Goal: Task Accomplishment & Management: Complete application form

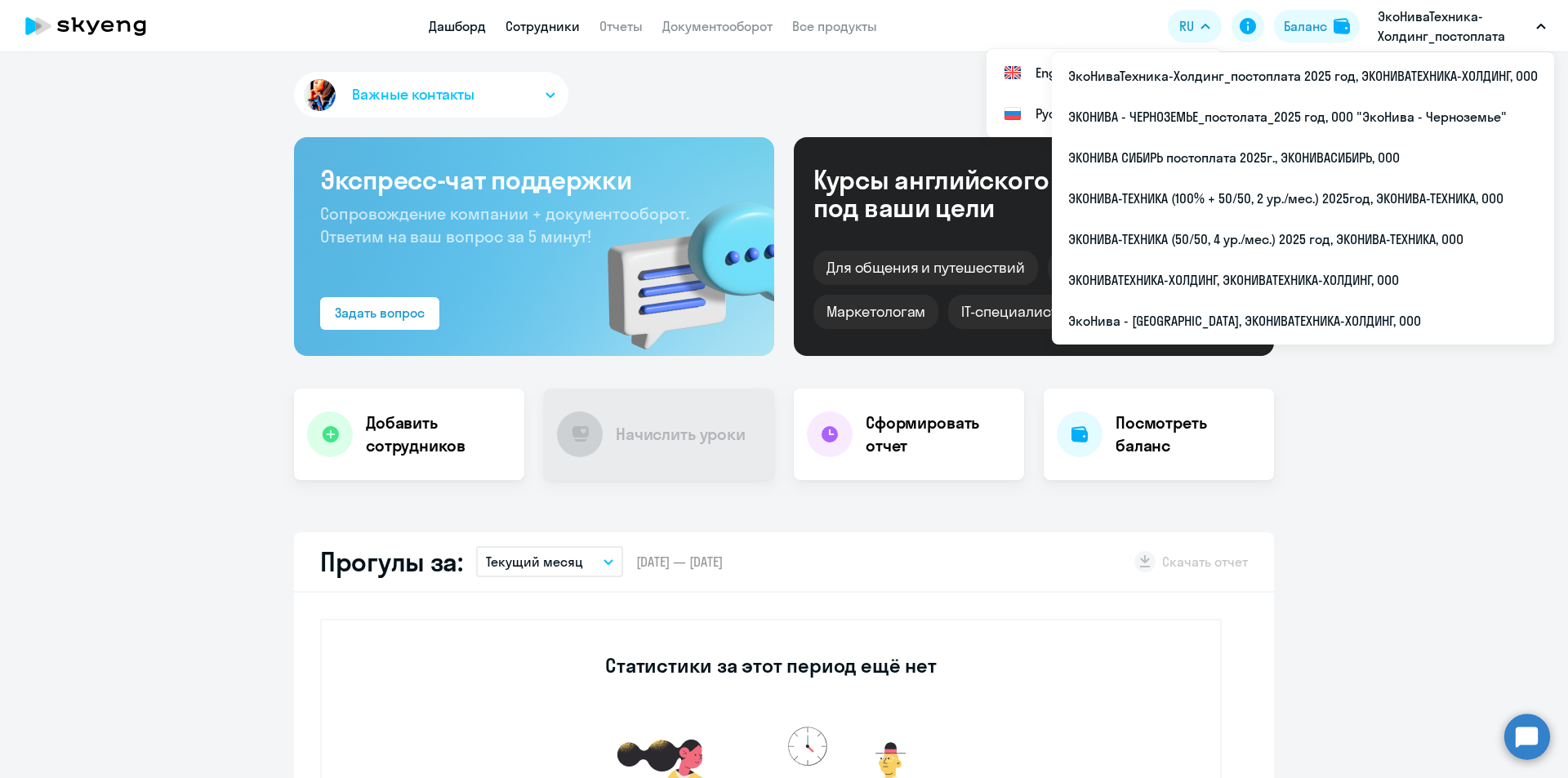
click at [552, 27] on link "Сотрудники" at bounding box center [543, 26] width 74 height 17
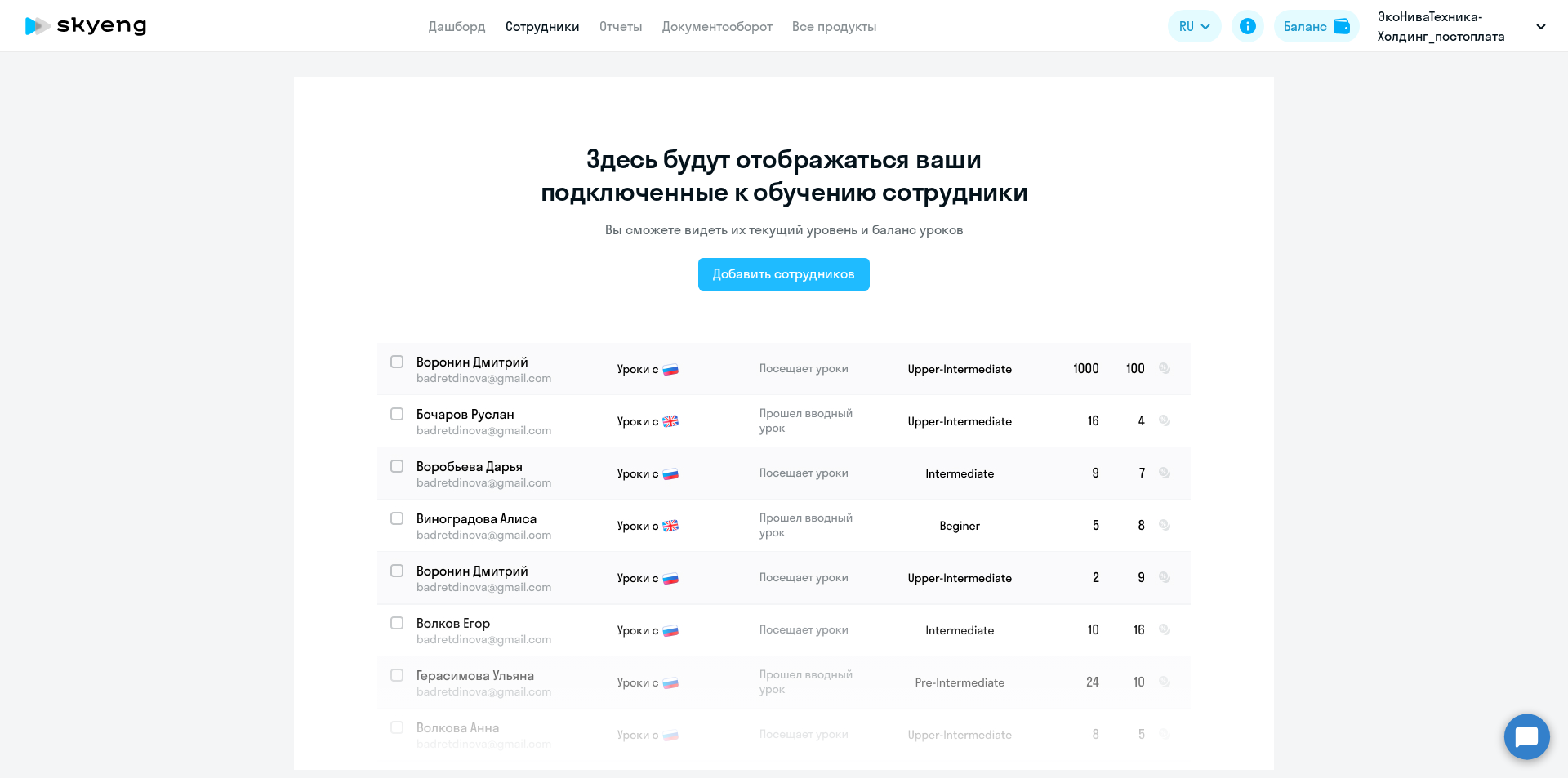
click at [732, 270] on div "Добавить сотрудников" at bounding box center [784, 274] width 142 height 20
select select "english_adult_not_native_speaker"
select select "3"
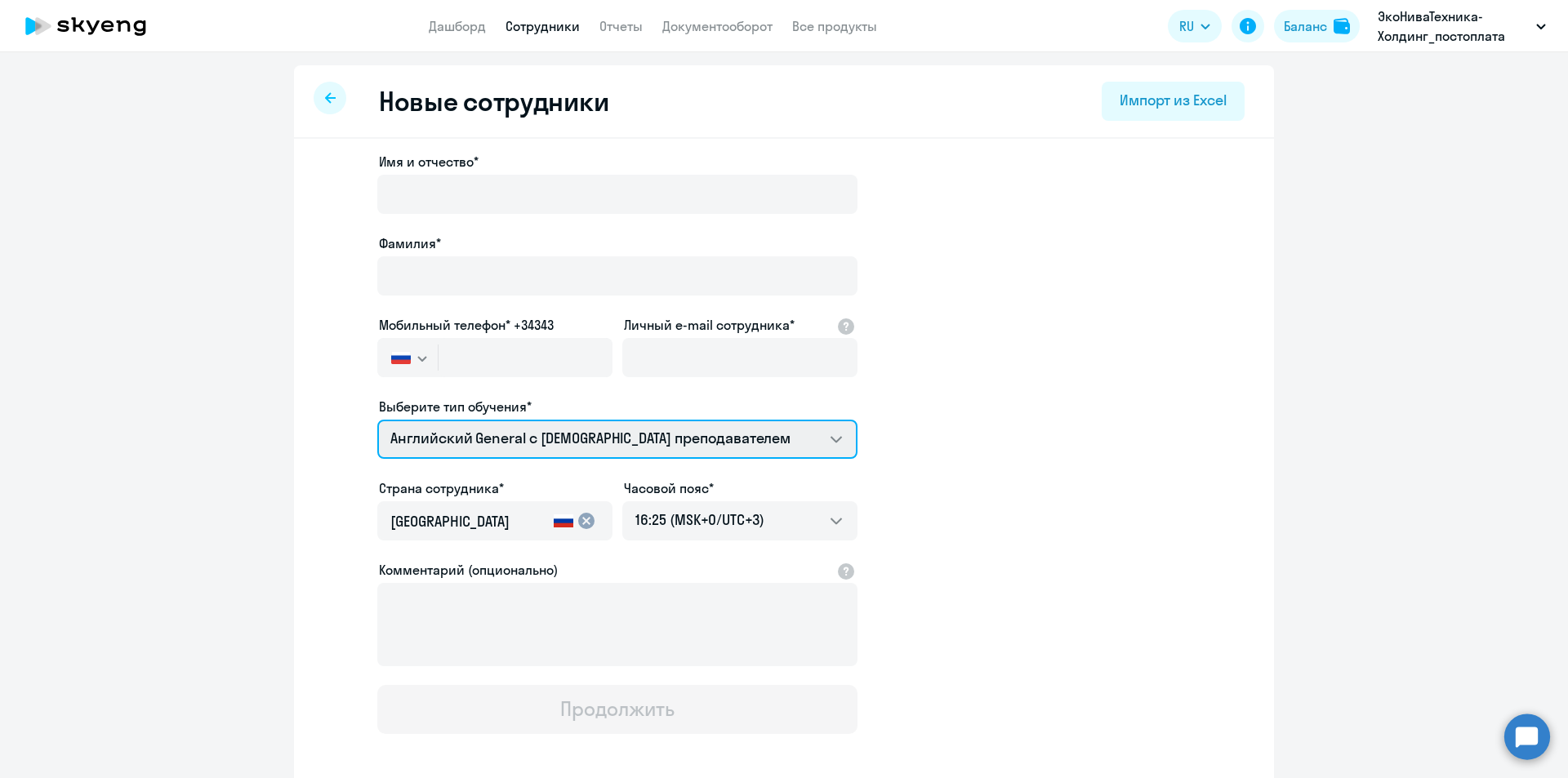
click at [573, 444] on select "COMMON.SERVICE_TITLE.LONG.[DEMOGRAPHIC_DATA] Премиум [DEMOGRAPHIC_DATA] с русск…" at bounding box center [617, 439] width 480 height 39
select select "german_adult_not_native_speaker_premium"
click at [377, 420] on select "COMMON.SERVICE_TITLE.LONG.[DEMOGRAPHIC_DATA] Премиум [DEMOGRAPHIC_DATA] с русск…" at bounding box center [617, 439] width 480 height 39
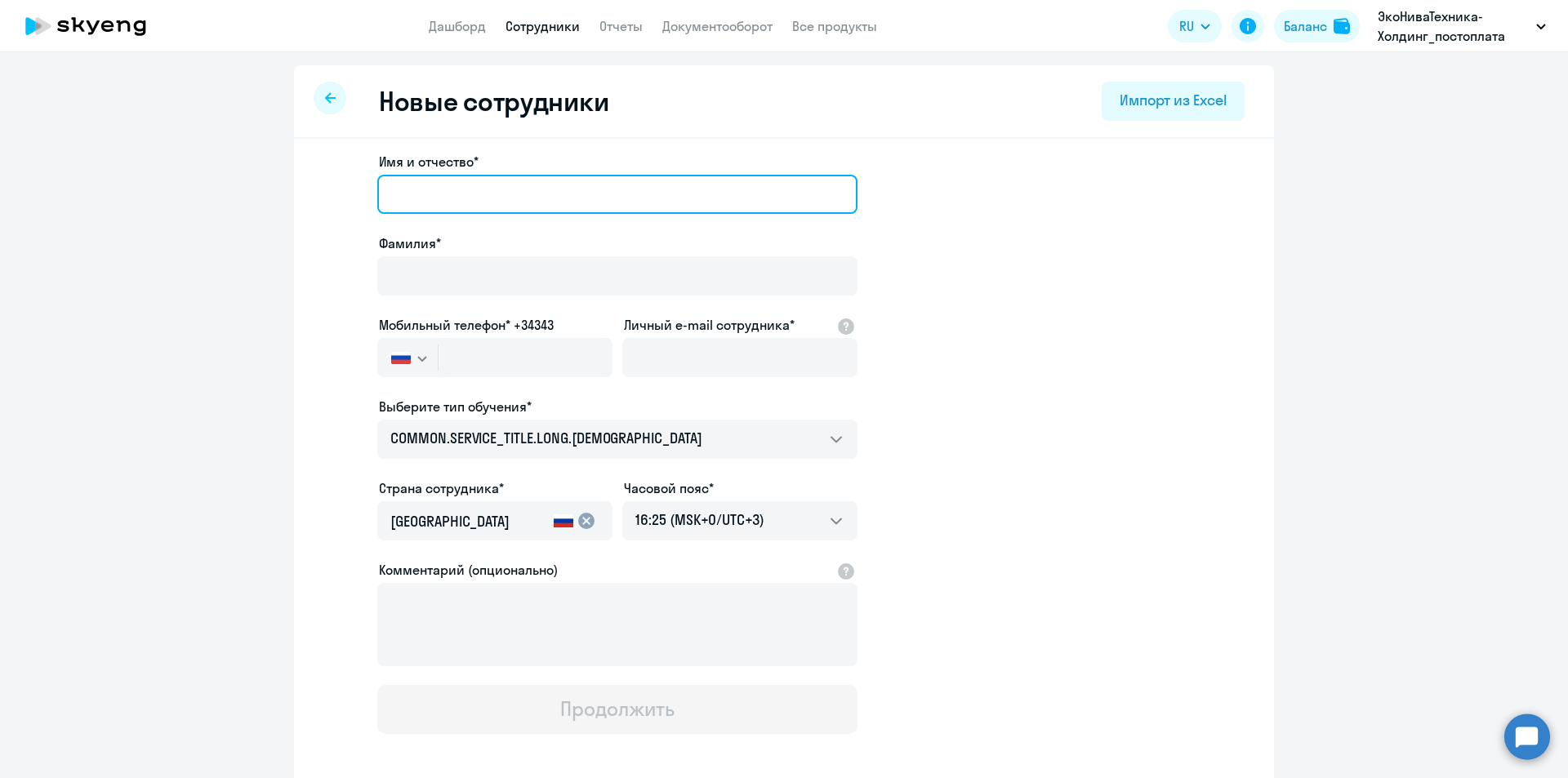
click at [547, 189] on input "Имя и отчество*" at bounding box center [617, 193] width 480 height 39
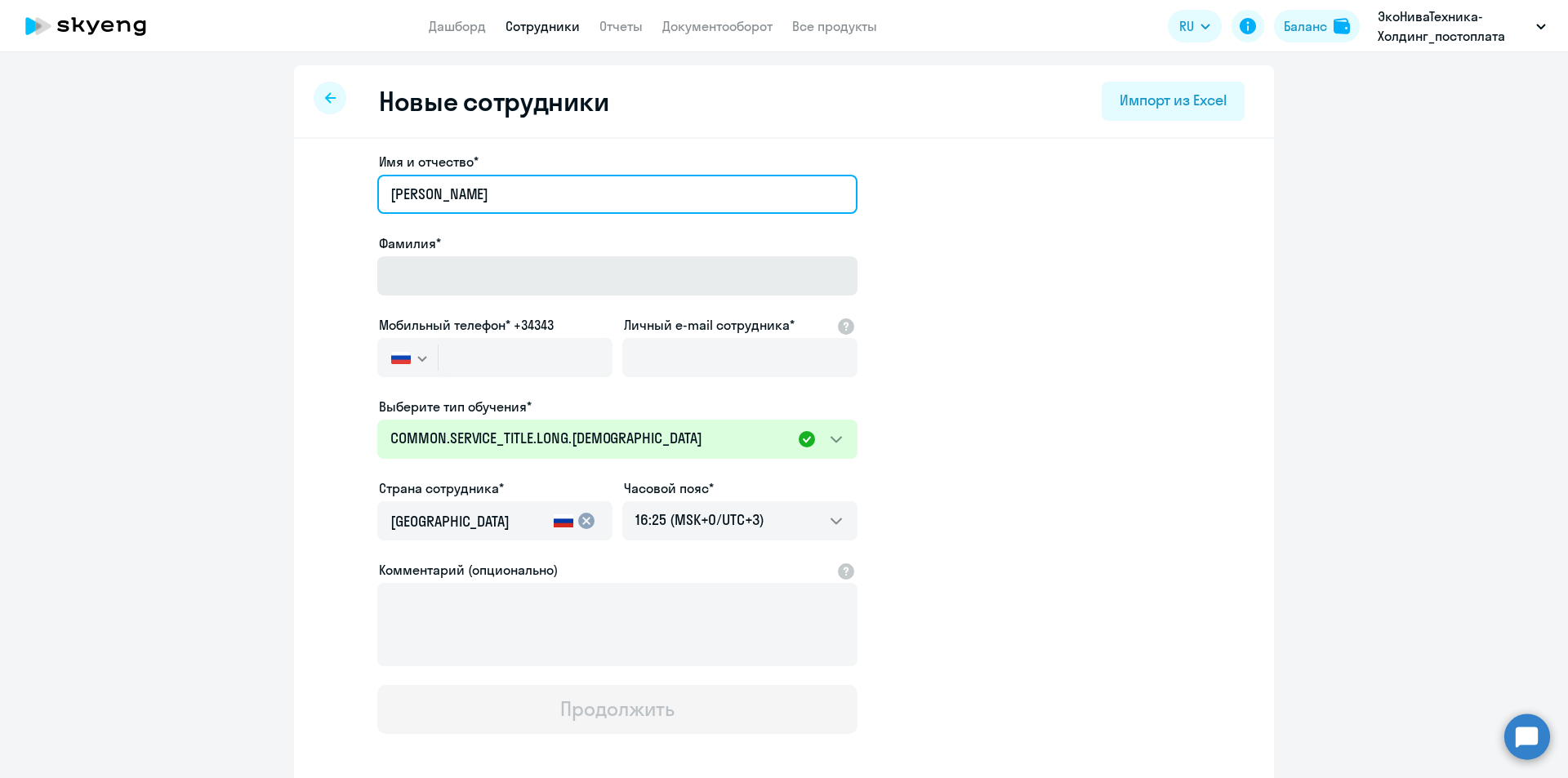
type input "[PERSON_NAME]"
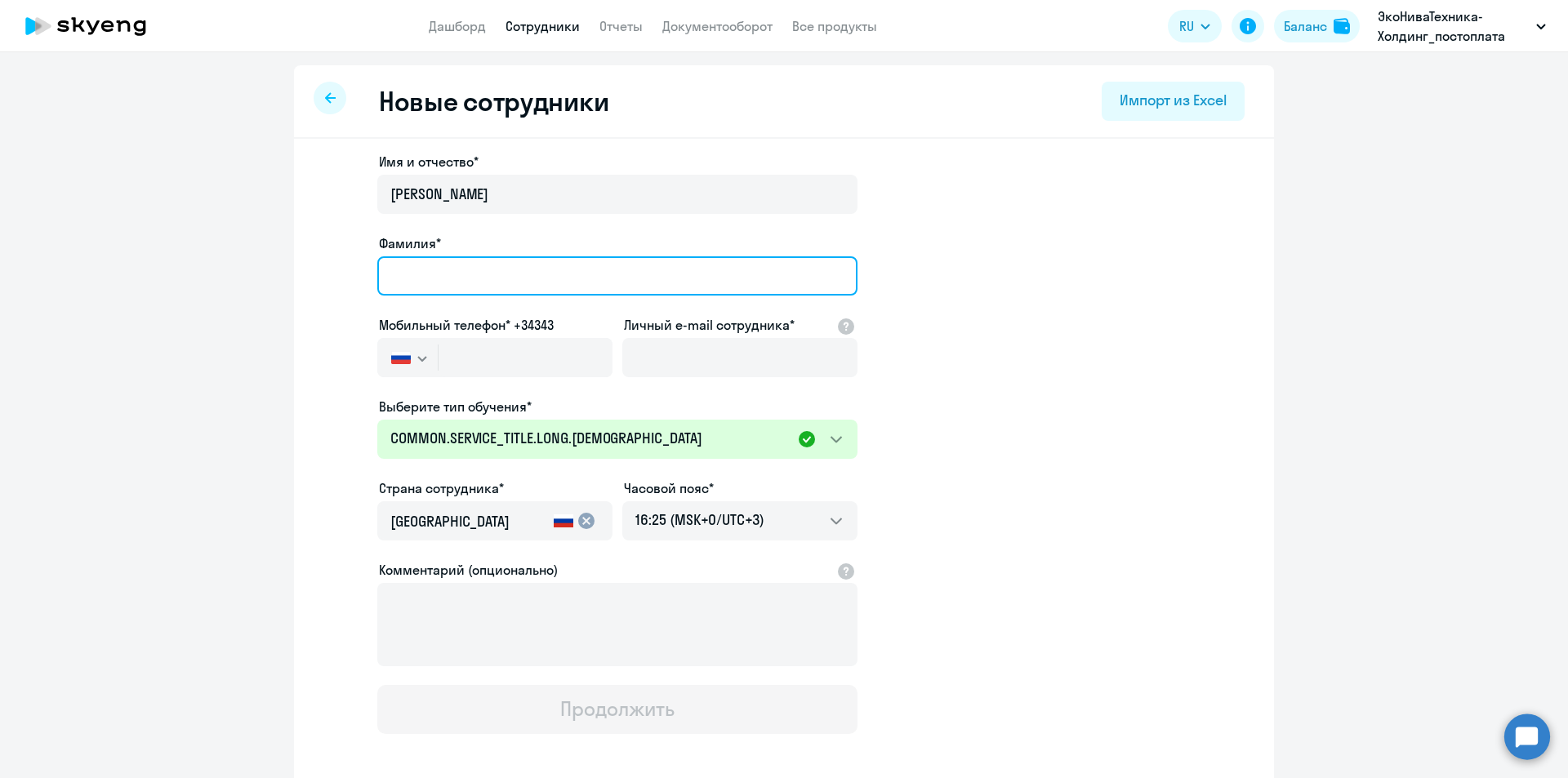
click at [430, 275] on input "Фамилия*" at bounding box center [617, 275] width 480 height 39
type input "Волочек"
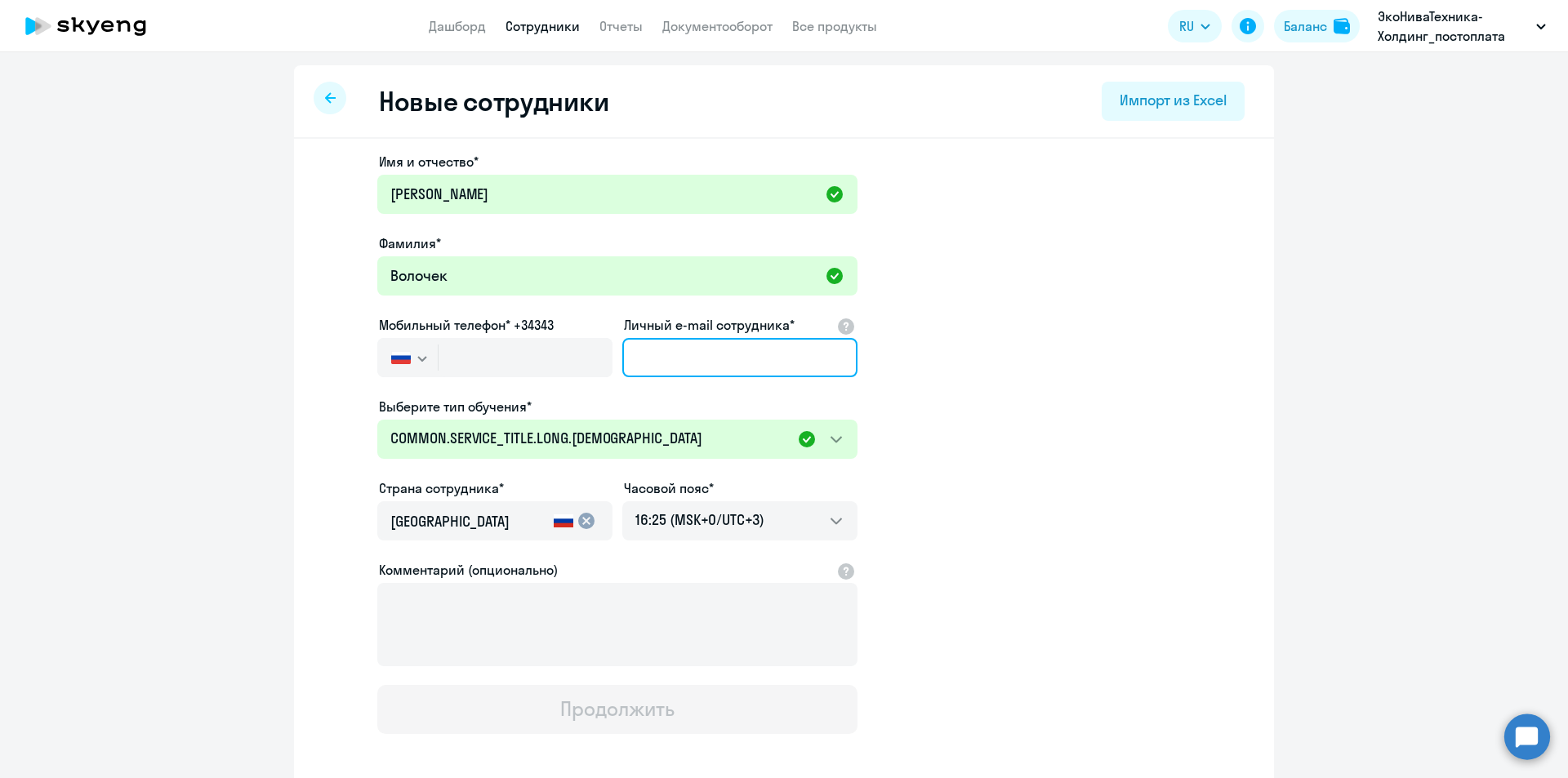
drag, startPoint x: 759, startPoint y: 375, endPoint x: 750, endPoint y: 365, distance: 13.5
click at [759, 375] on input "Личный e-mail сотрудника*" at bounding box center [739, 357] width 235 height 39
paste input "[PERSON_NAME][EMAIL_ADDRESS][DOMAIN_NAME]"
type input "[PERSON_NAME][EMAIL_ADDRESS][DOMAIN_NAME]"
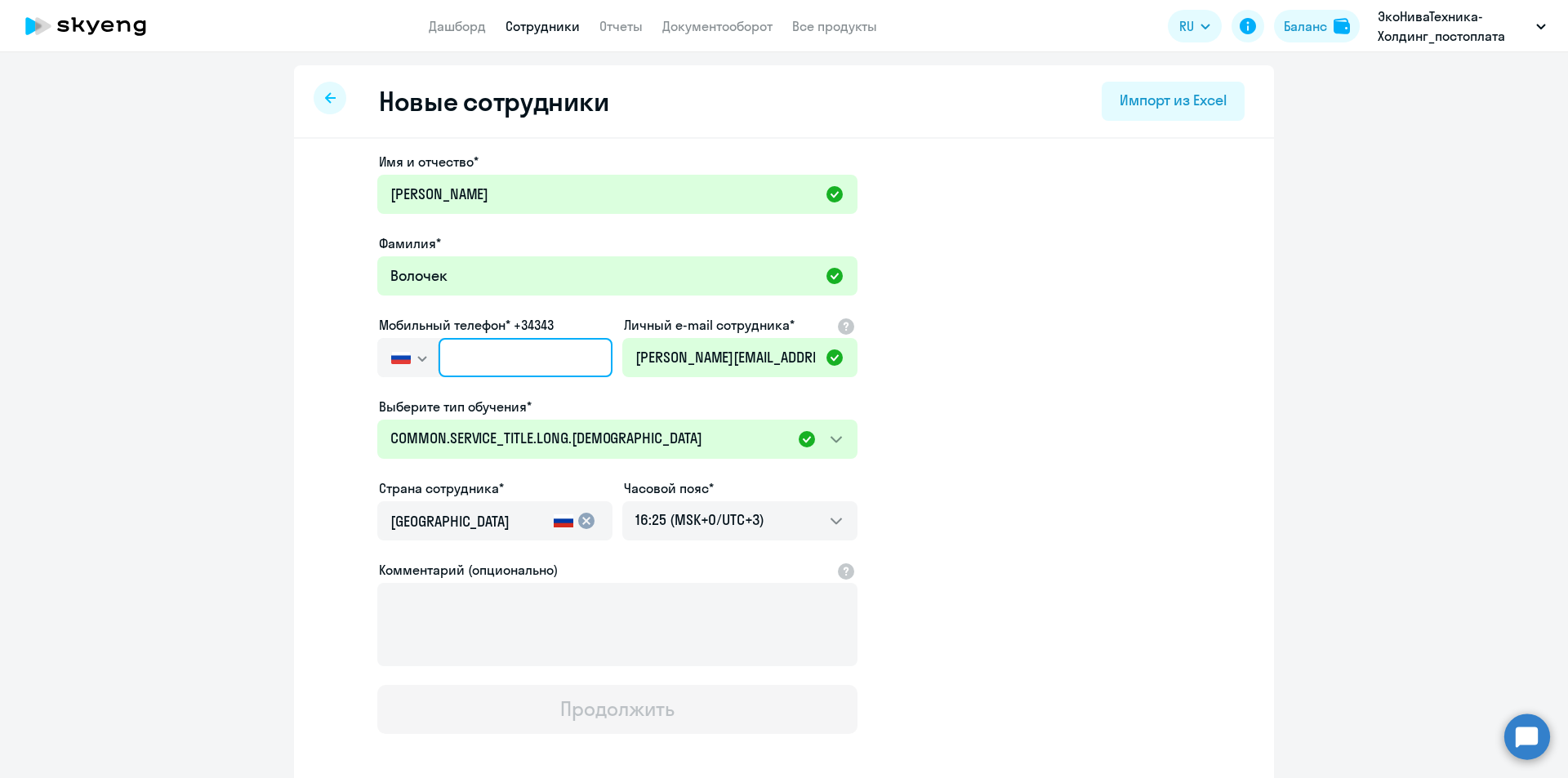
click at [528, 358] on input "text" at bounding box center [525, 357] width 174 height 39
paste input "[PHONE_NUMBER]"
type input "[PHONE_NUMBER]"
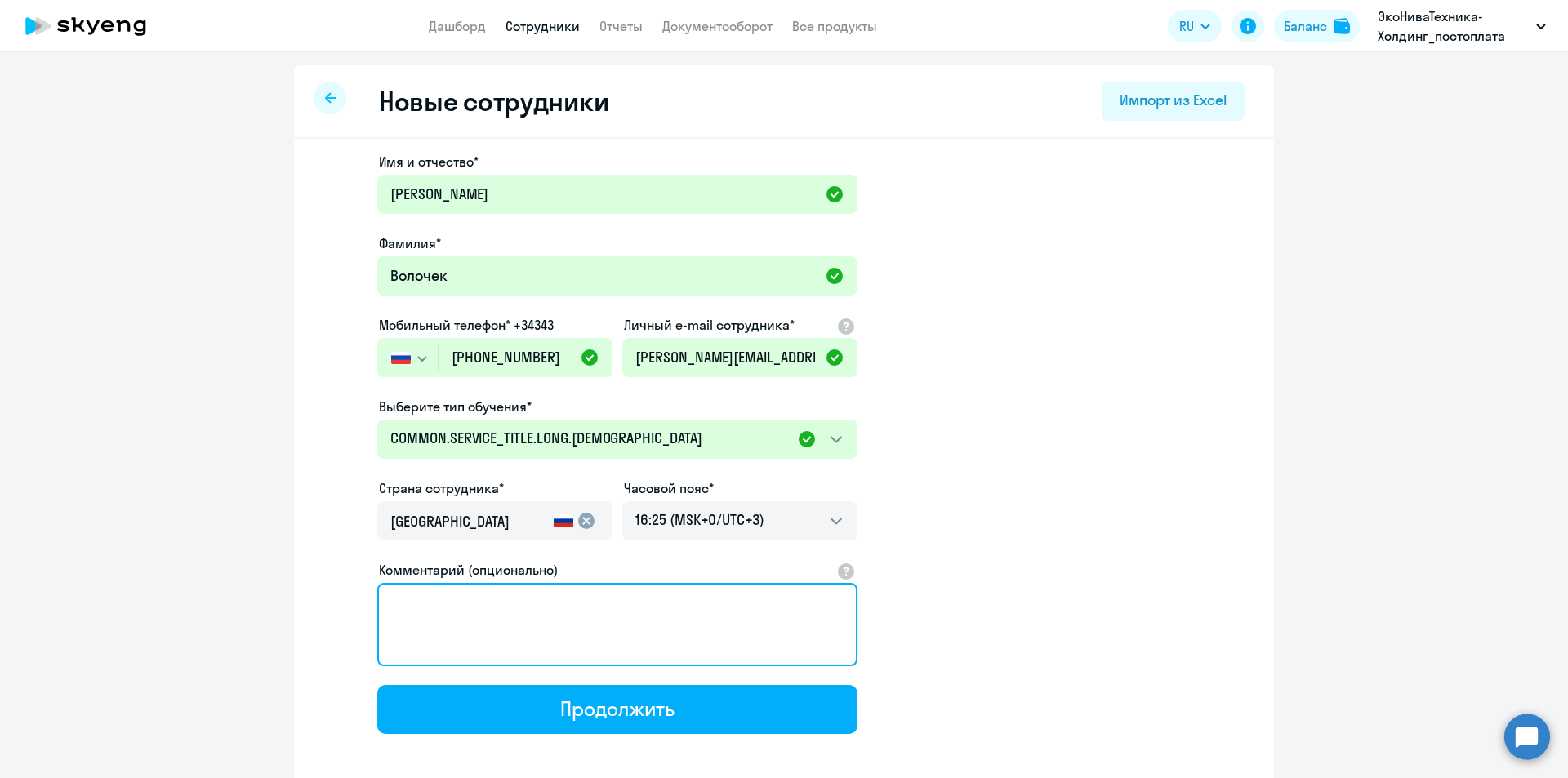
click at [595, 599] on textarea "Комментарий (опционально)" at bounding box center [617, 624] width 480 height 84
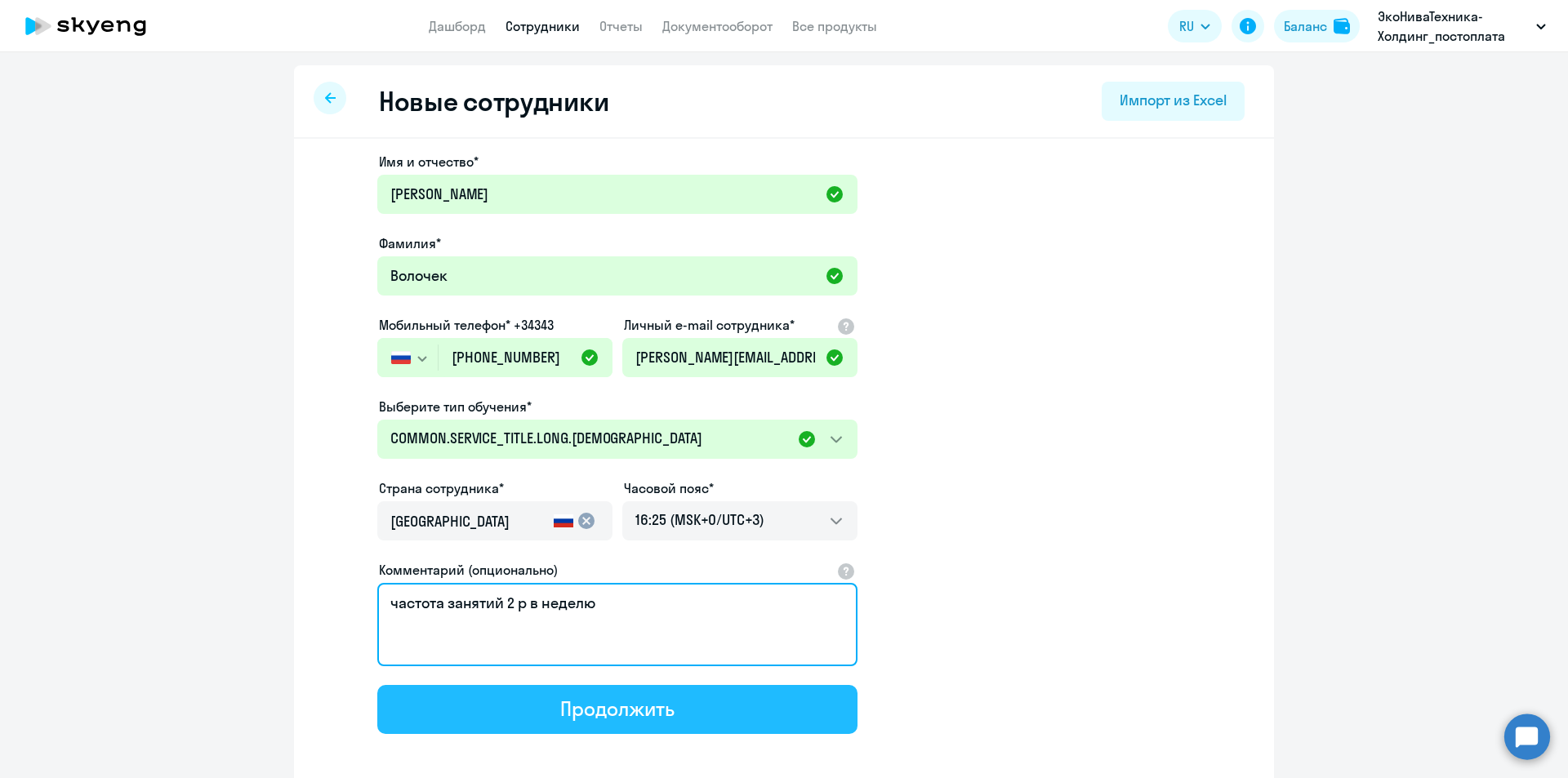
type textarea "частота занятий 2 р в неделю"
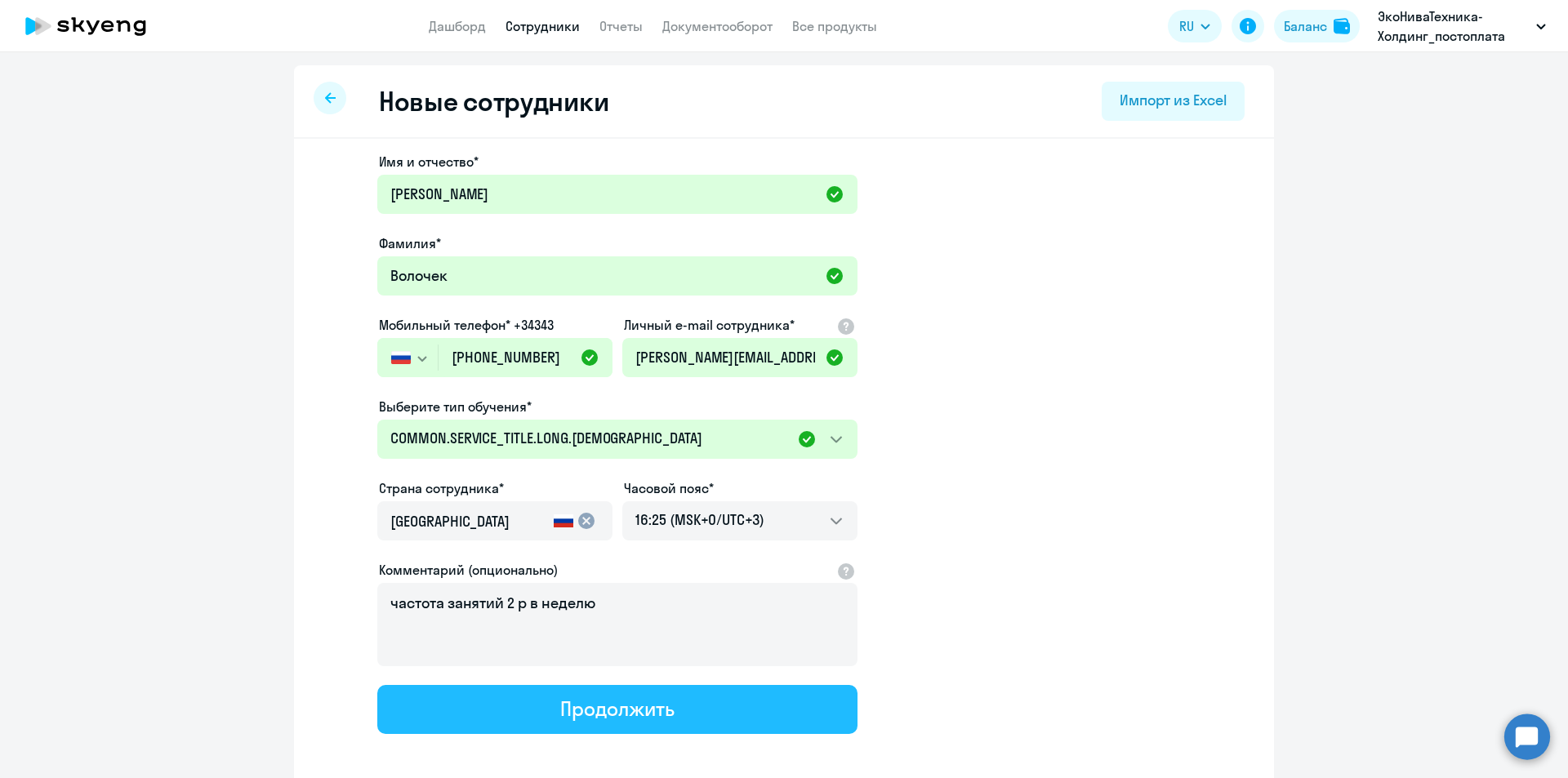
click at [618, 718] on div "Продолжить" at bounding box center [616, 709] width 113 height 26
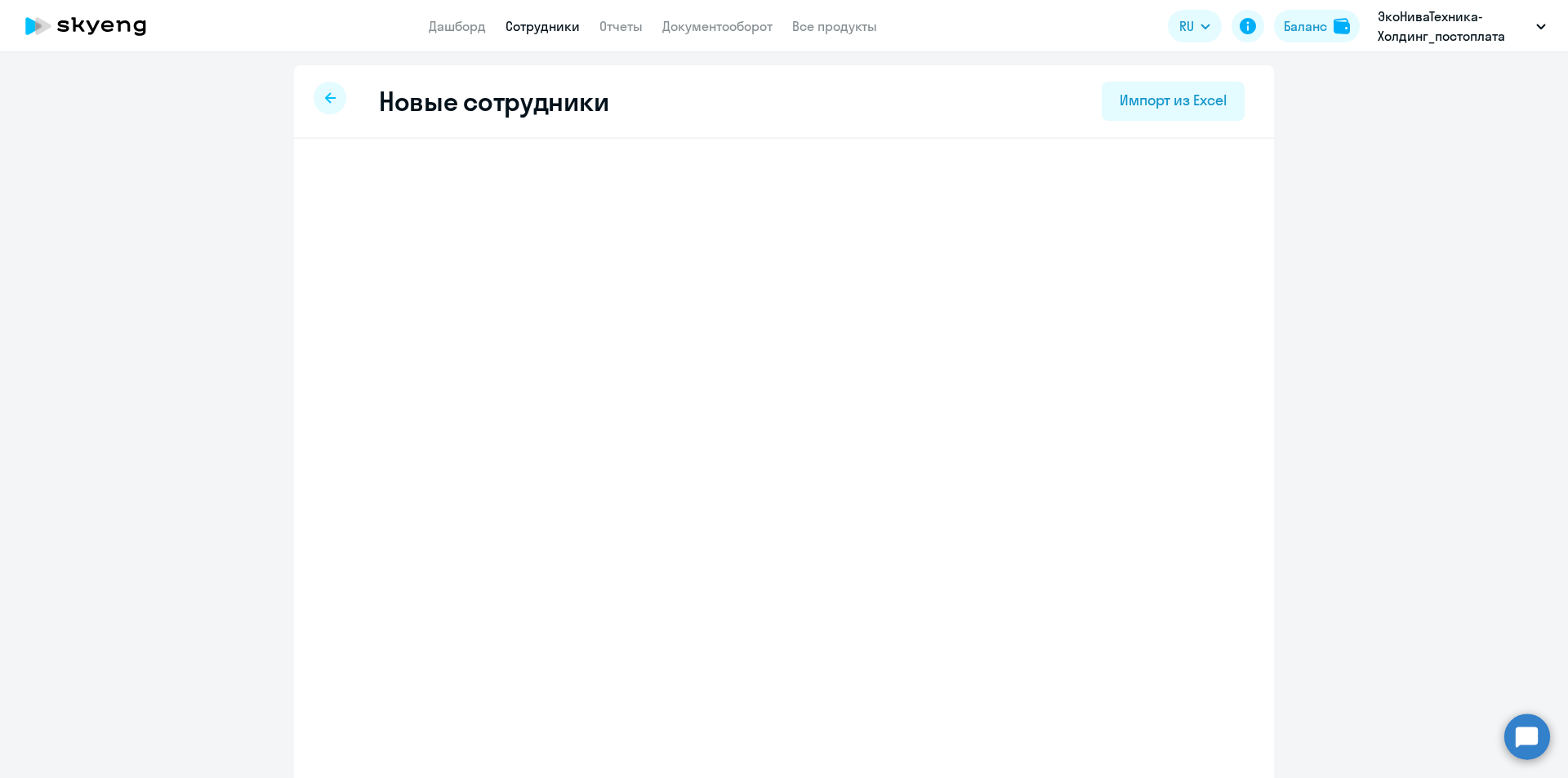
select select "german_adult_not_native_speaker_premium"
select select "3"
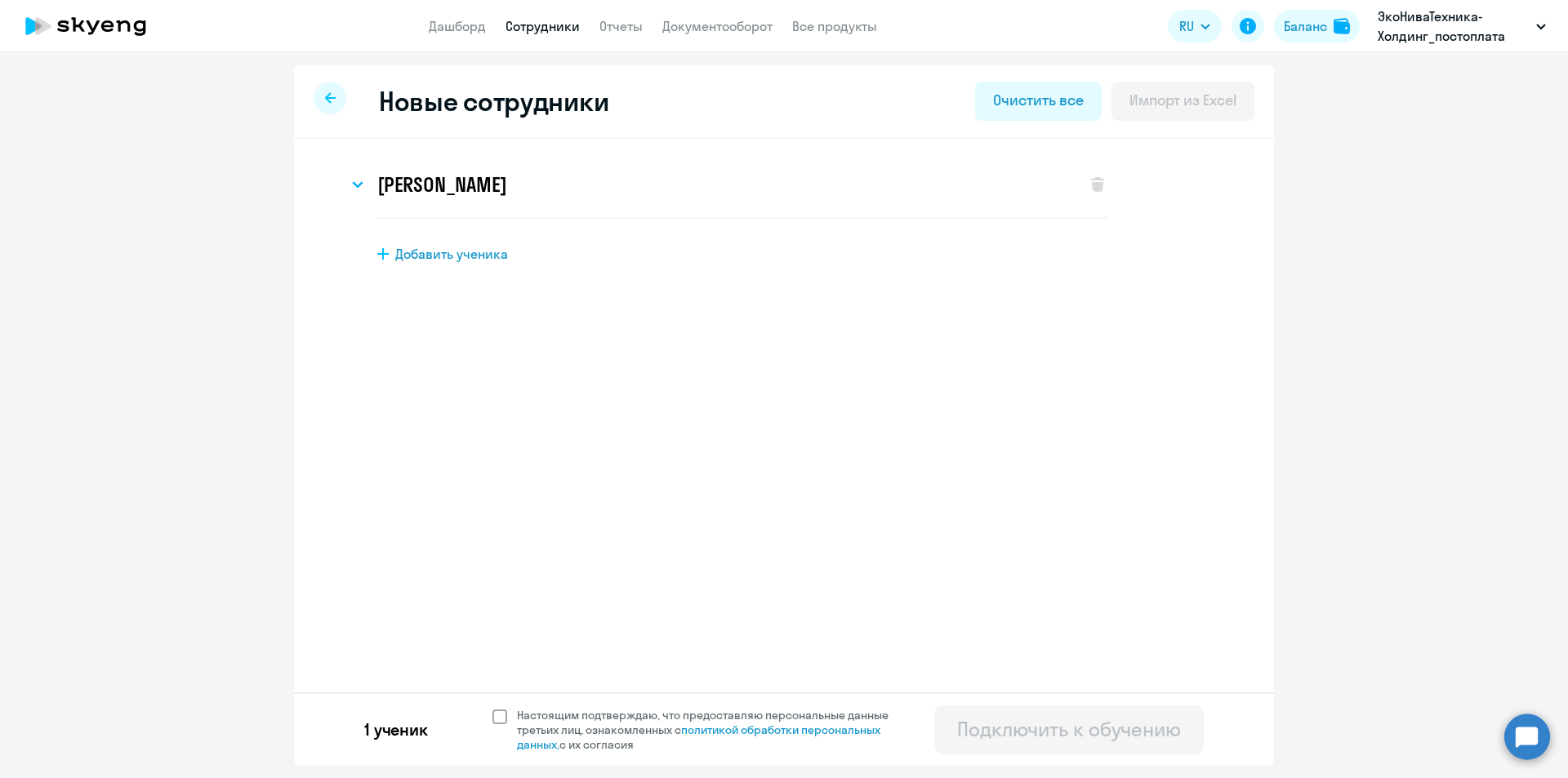
drag, startPoint x: 489, startPoint y: 718, endPoint x: 504, endPoint y: 723, distance: 15.8
click at [491, 719] on div "1 ученик Настоящим подтверждаю, что предоставляю персональные данные третьих ли…" at bounding box center [783, 728] width 980 height 74
click at [513, 723] on span "Настоящим подтверждаю, что предоставляю персональные данные третьих лиц, ознако…" at bounding box center [707, 729] width 401 height 44
click at [492, 708] on input "Настоящим подтверждаю, что предоставляю персональные данные третьих лиц, ознако…" at bounding box center [491, 707] width 1 height 1
checkbox input "true"
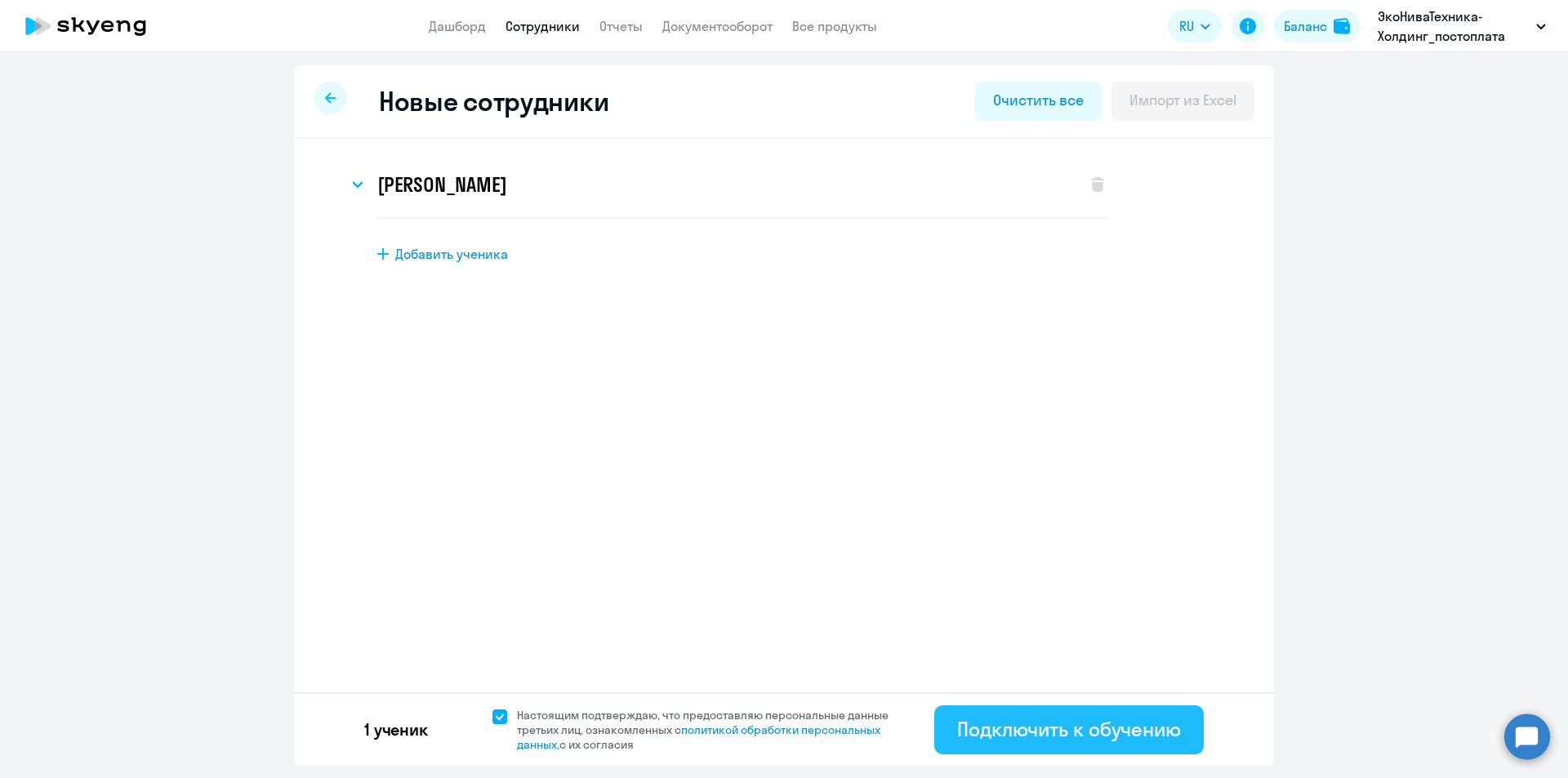
click at [1045, 726] on div "Подключить к обучению" at bounding box center [1068, 729] width 224 height 26
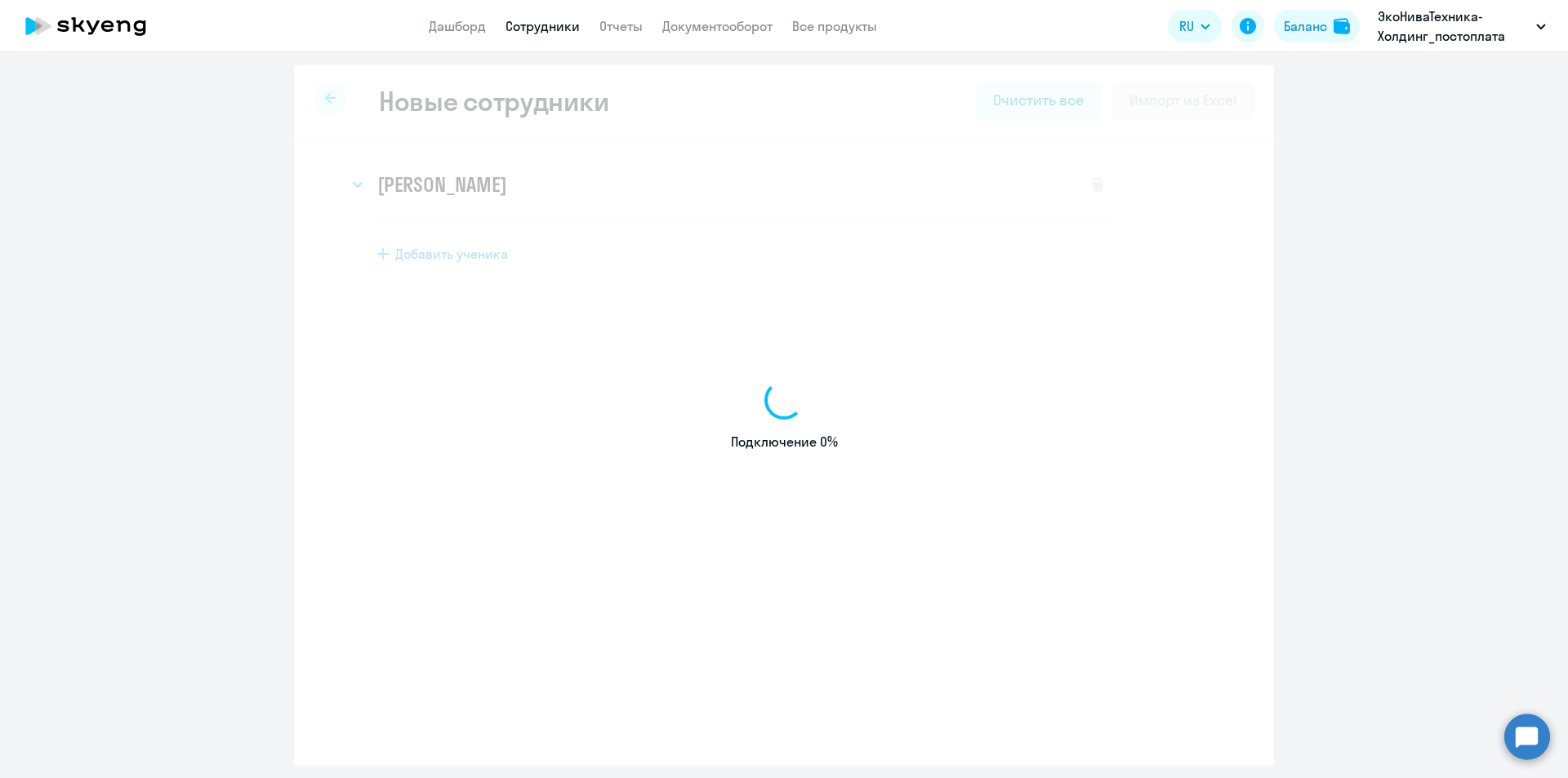
select select "english_adult_not_native_speaker"
select select "3"
